Goal: Task Accomplishment & Management: Manage account settings

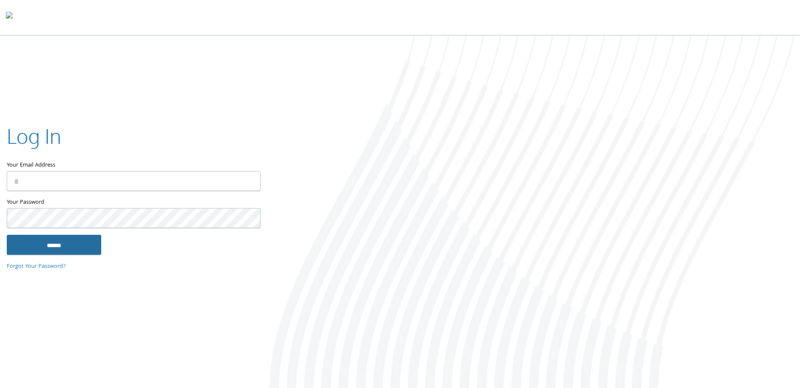
type input "**********"
click at [34, 245] on input "******" at bounding box center [54, 245] width 94 height 20
type input "**********"
click at [37, 248] on input "******" at bounding box center [54, 245] width 94 height 20
